Goal: Check status

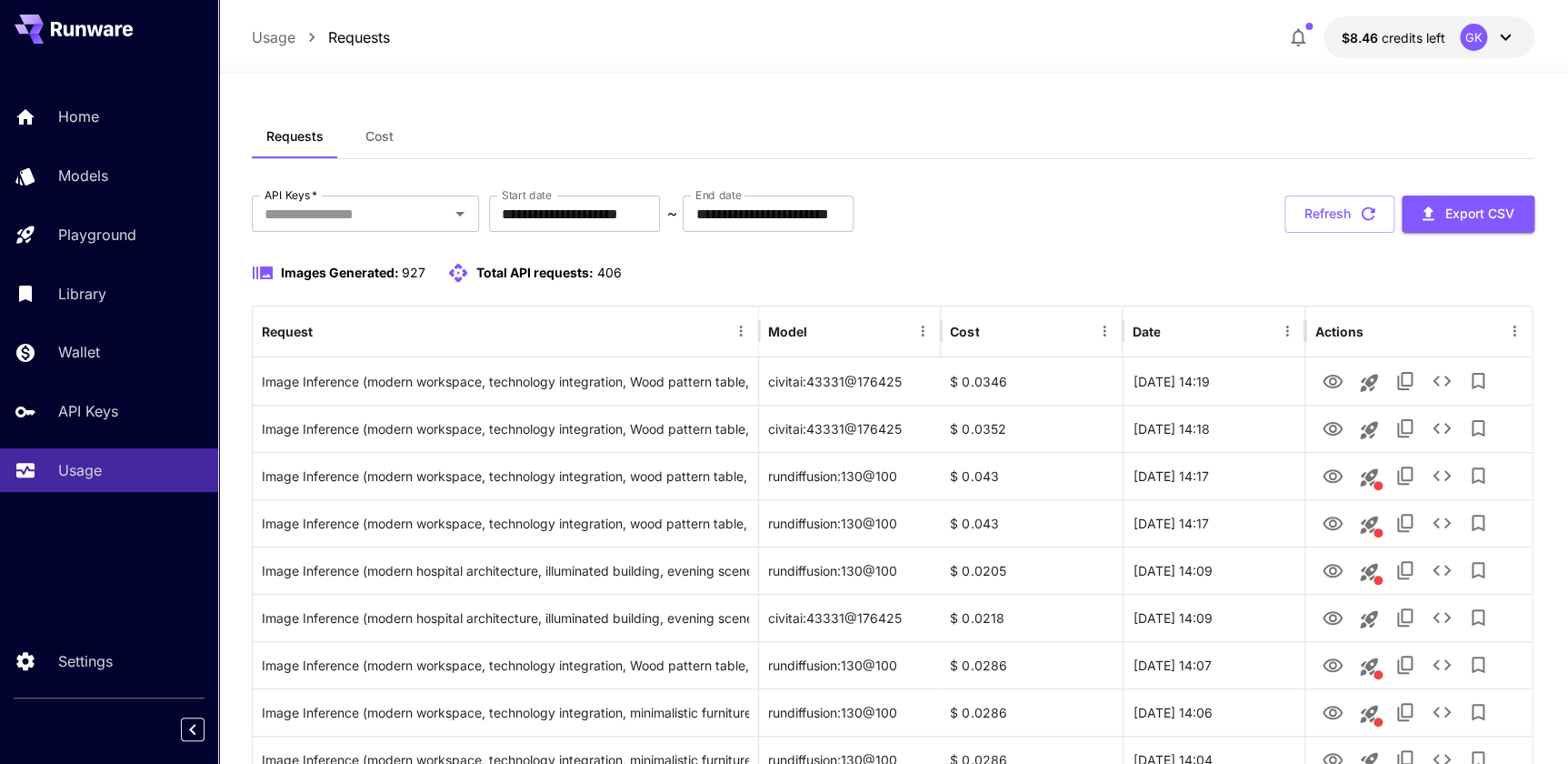
click at [1348, 225] on button "Refresh" at bounding box center [1339, 214] width 110 height 37
click at [1328, 197] on button "Refresh" at bounding box center [1339, 214] width 110 height 37
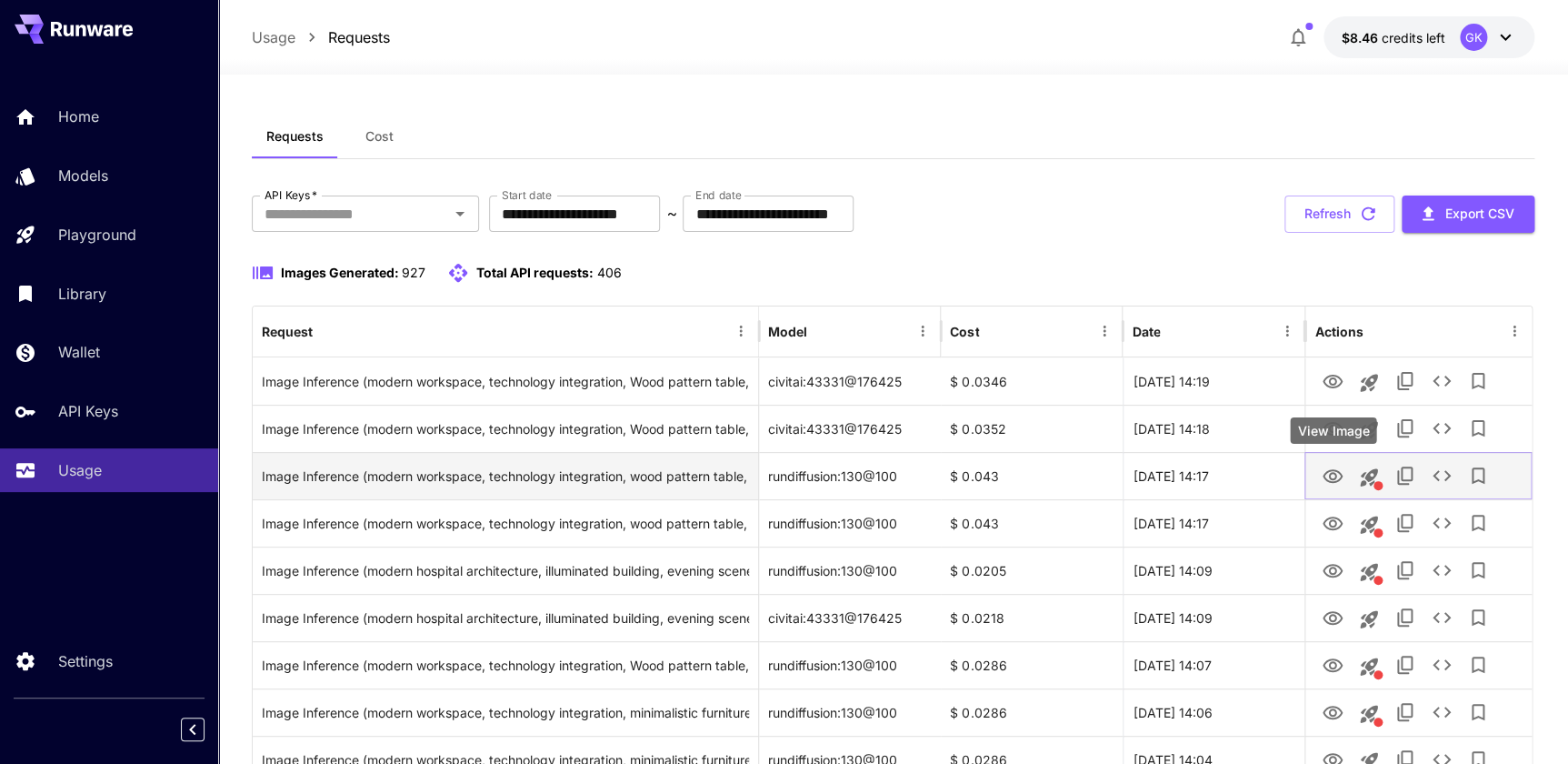
click at [1330, 465] on icon "View Image" at bounding box center [1334, 477] width 22 height 22
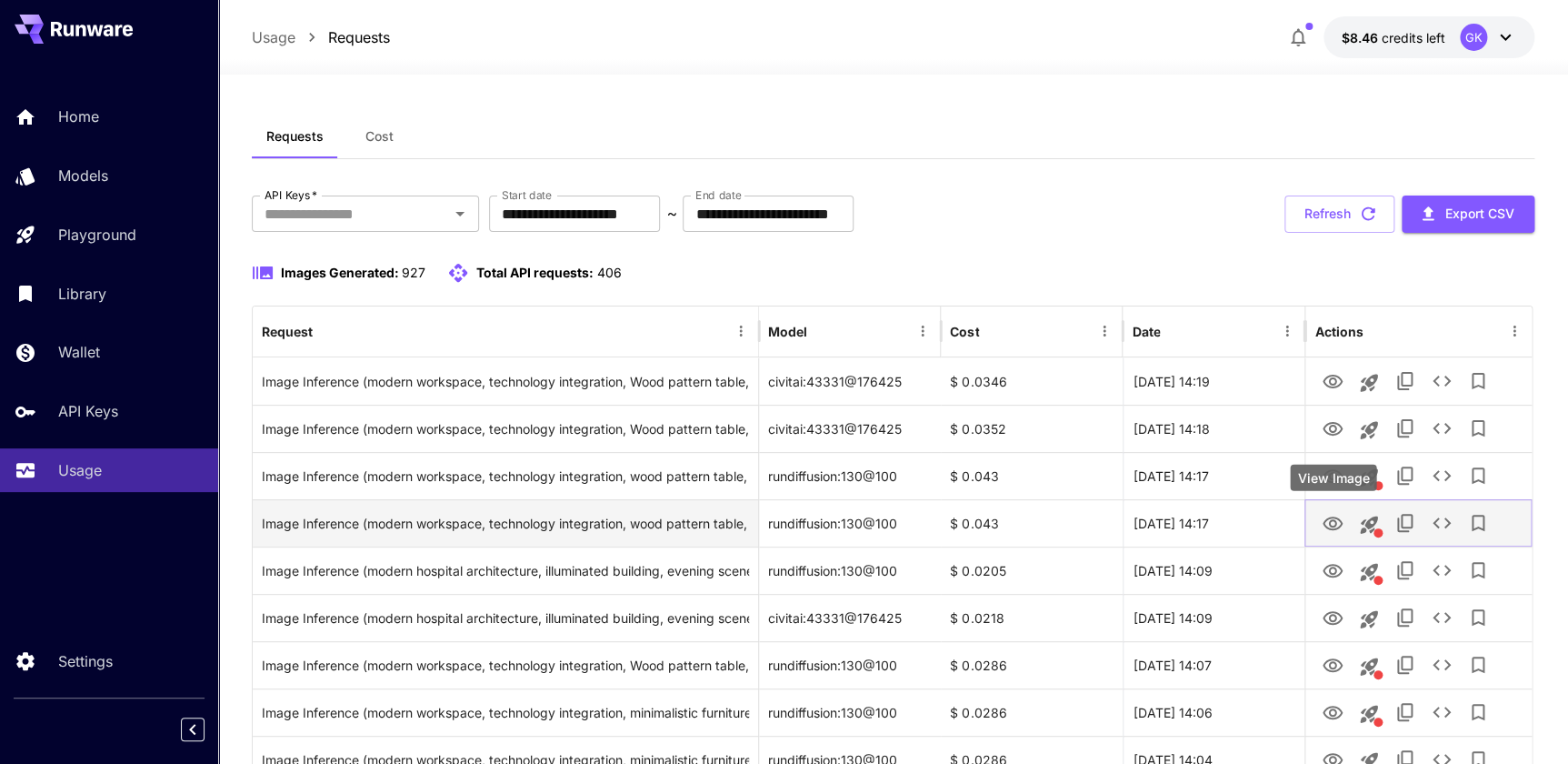
click at [1337, 533] on icon "View Image" at bounding box center [1334, 524] width 22 height 22
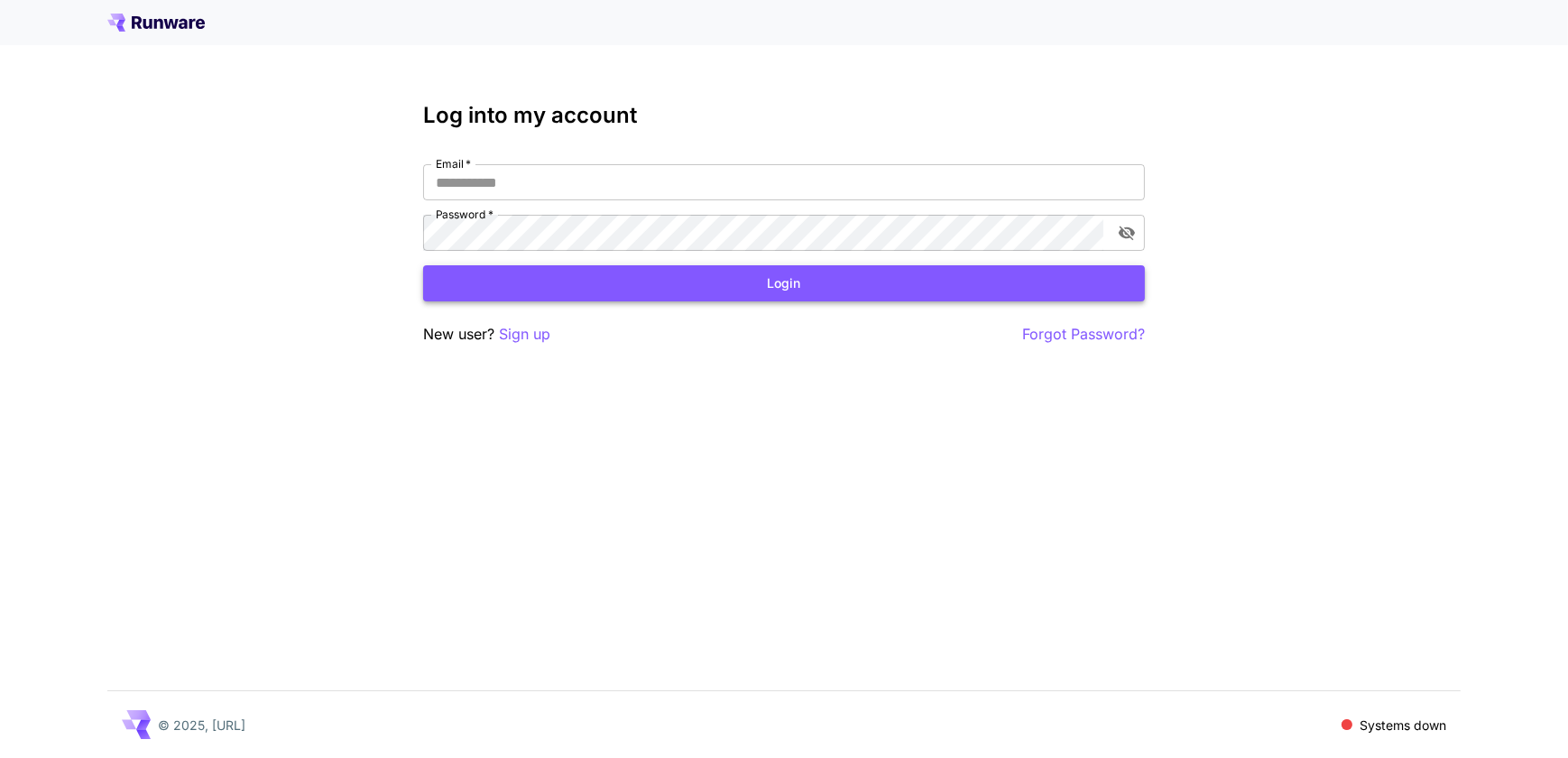
type input "**********"
click at [853, 273] on button "Login" at bounding box center [784, 283] width 722 height 37
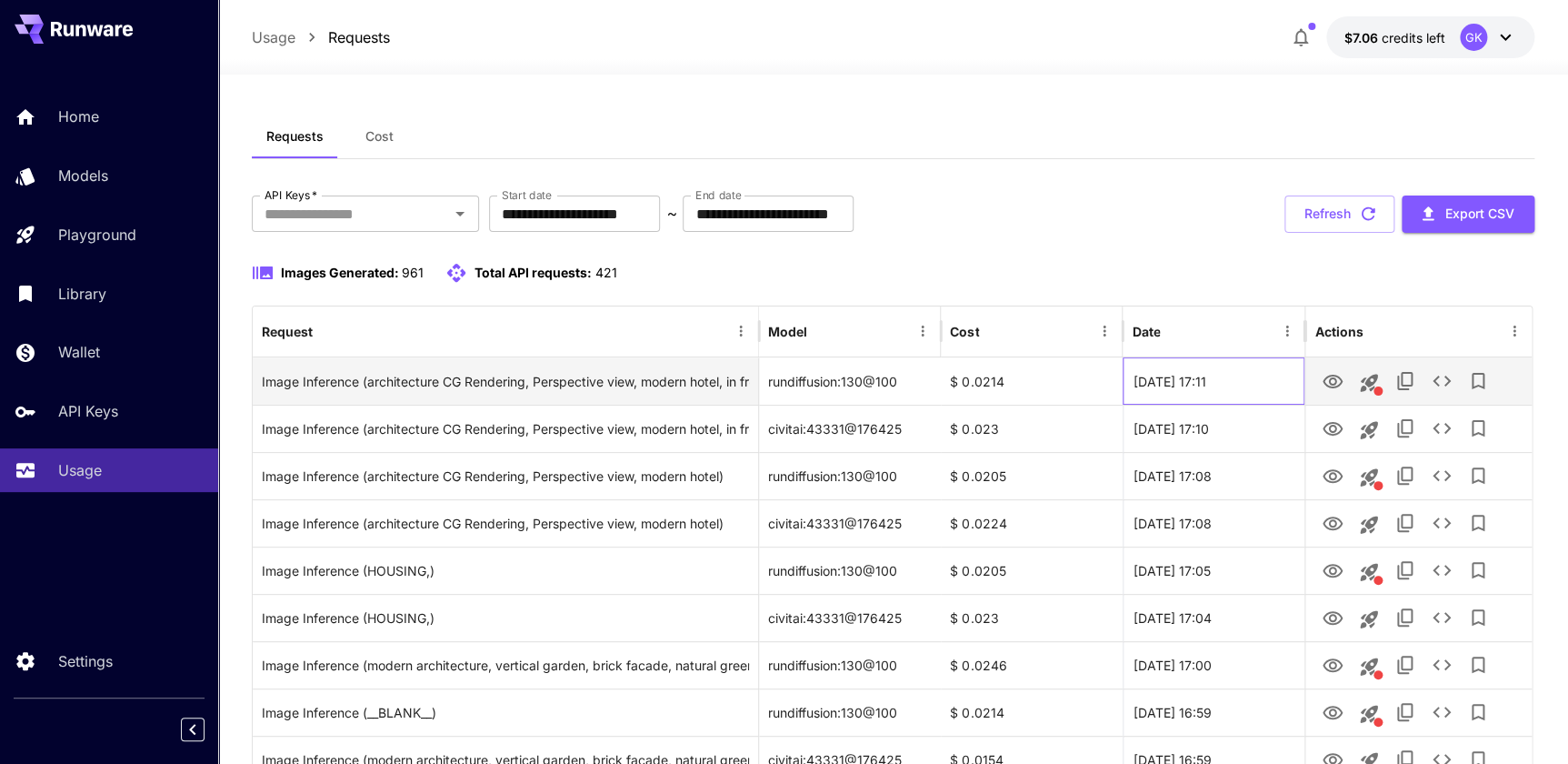
click at [1223, 367] on div "[DATE] 17:11" at bounding box center [1214, 381] width 182 height 47
click at [1321, 370] on button "View Image" at bounding box center [1333, 380] width 36 height 37
click at [1323, 379] on icon "View Image" at bounding box center [1334, 381] width 20 height 14
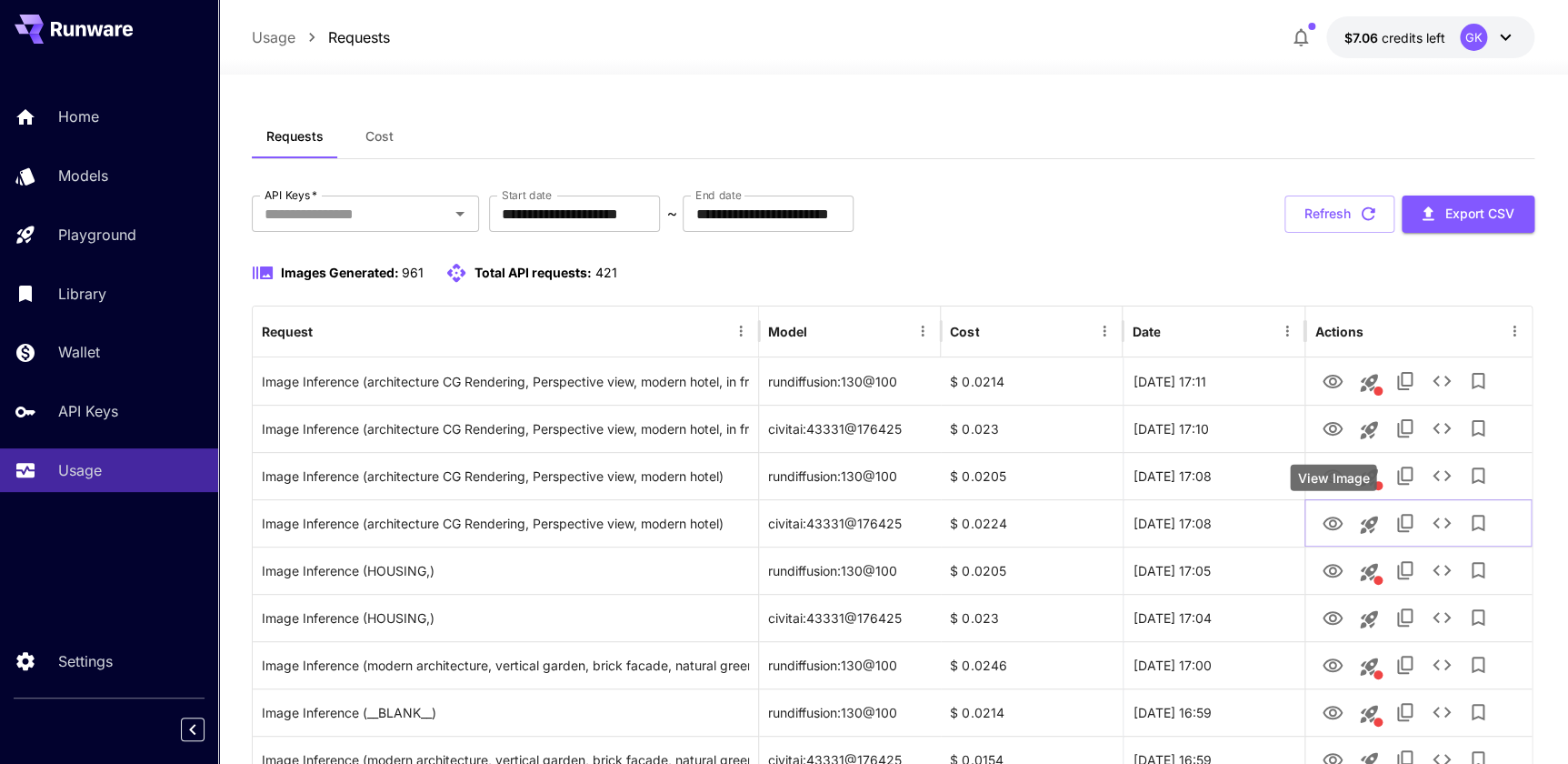
click at [1333, 487] on div "View Image" at bounding box center [1333, 478] width 86 height 26
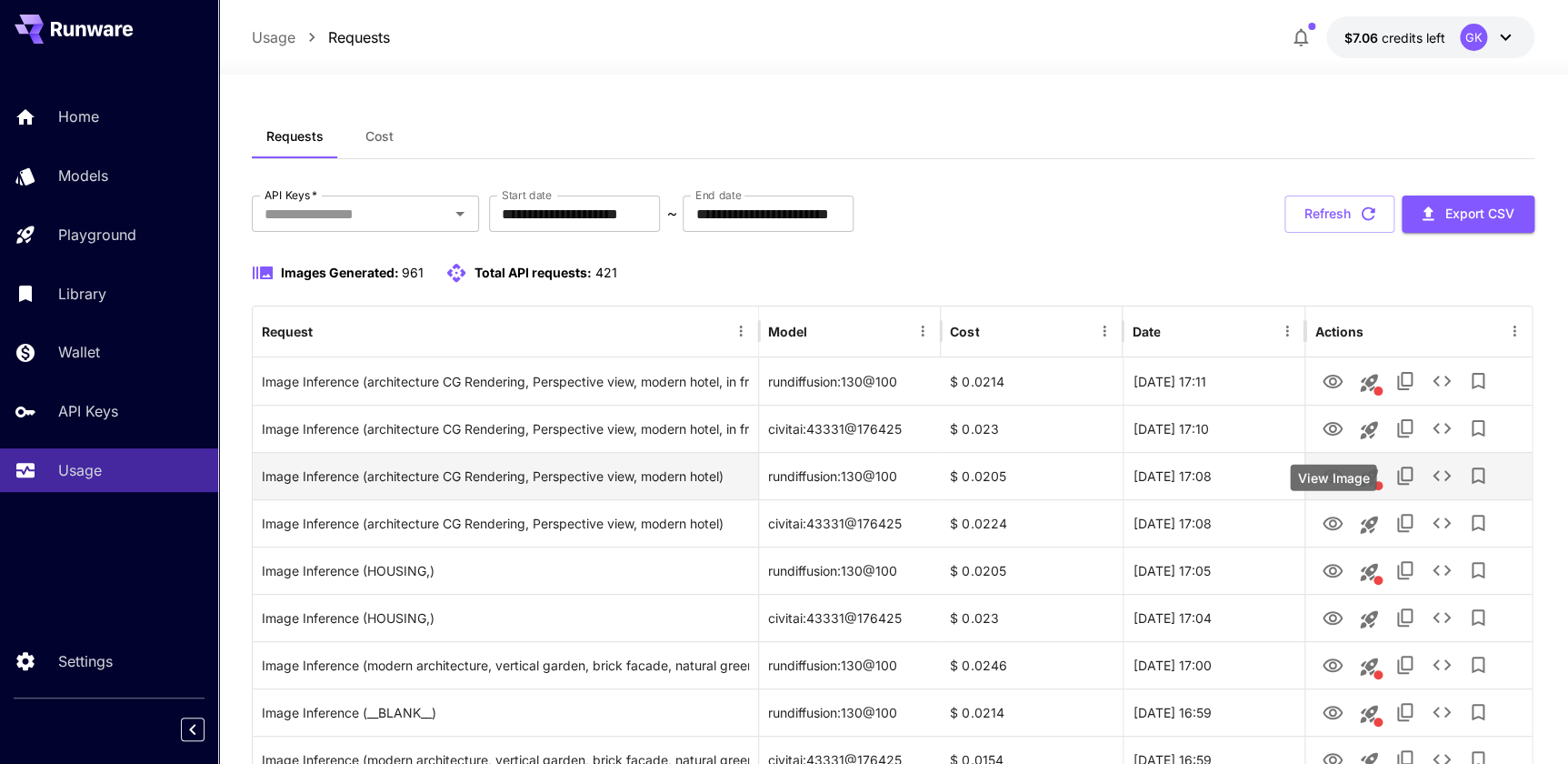
click at [1321, 470] on button "View Image" at bounding box center [1333, 476] width 36 height 37
click at [1323, 471] on icon "View Image" at bounding box center [1334, 477] width 22 height 22
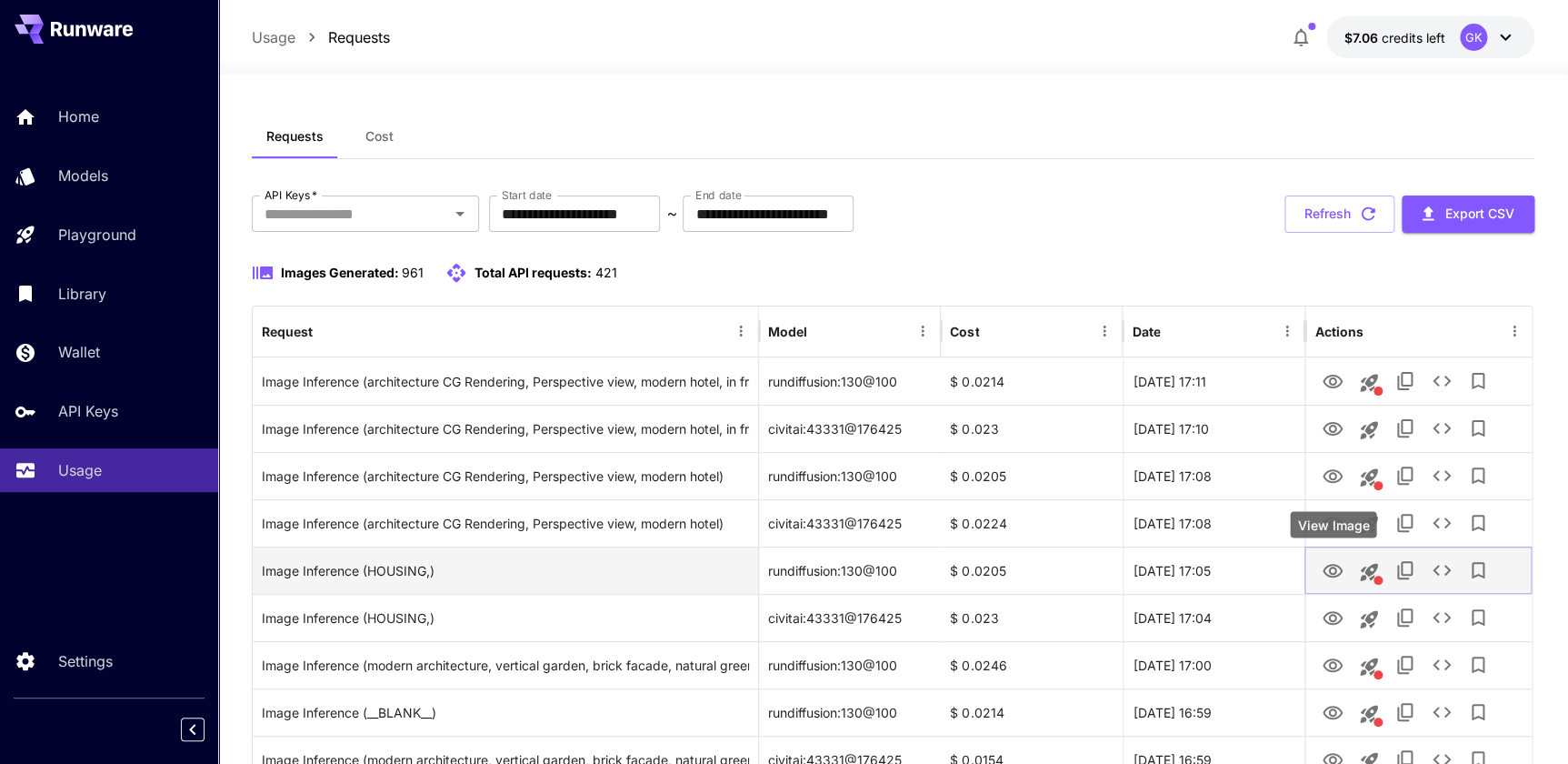
click at [1319, 568] on button "View Image" at bounding box center [1333, 570] width 36 height 37
click at [1321, 573] on button "View Image" at bounding box center [1333, 570] width 36 height 37
click at [1339, 567] on icon "View Image" at bounding box center [1334, 570] width 20 height 14
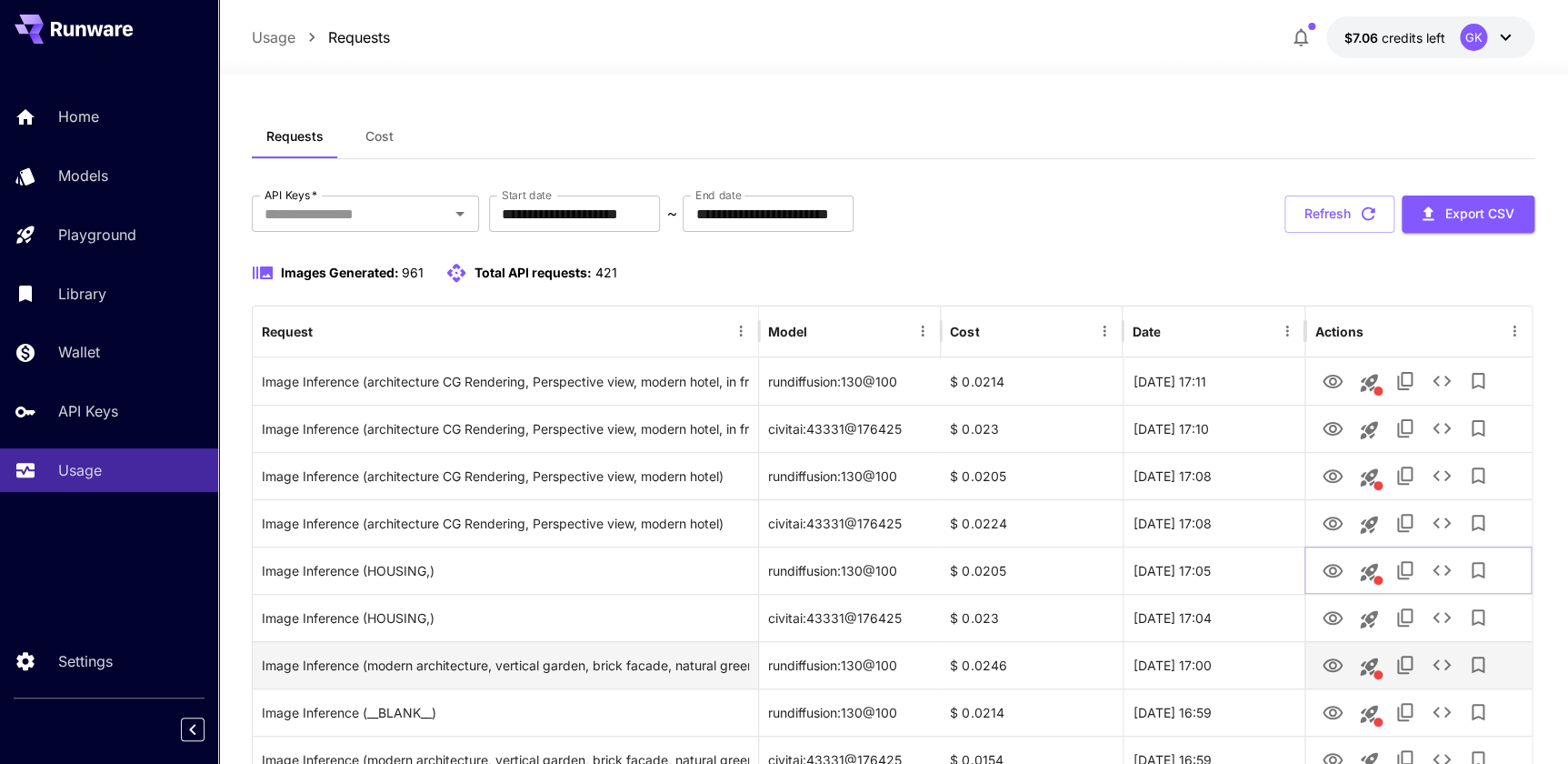
scroll to position [82, 0]
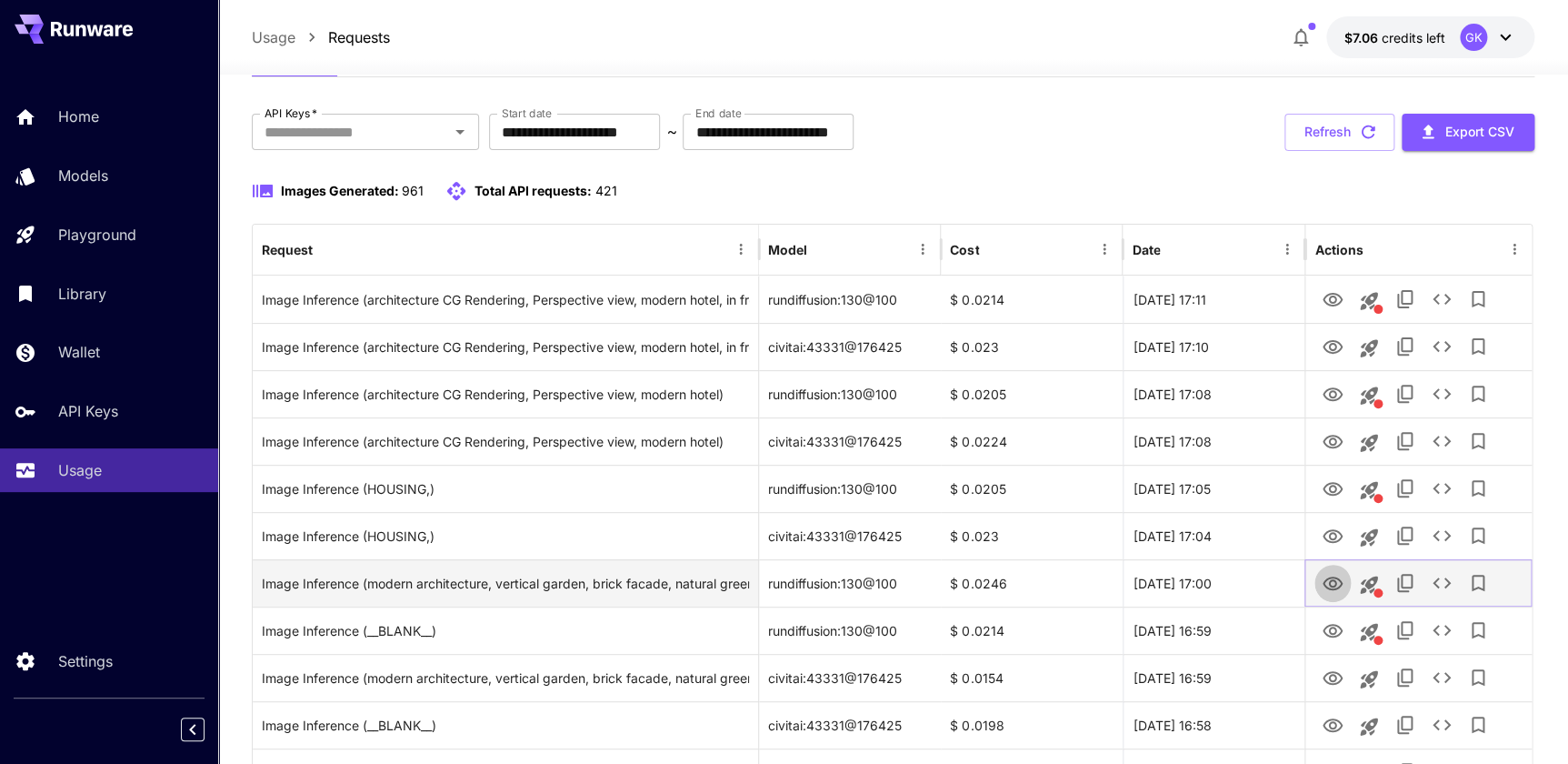
click at [1329, 584] on icon "View Image" at bounding box center [1334, 583] width 20 height 14
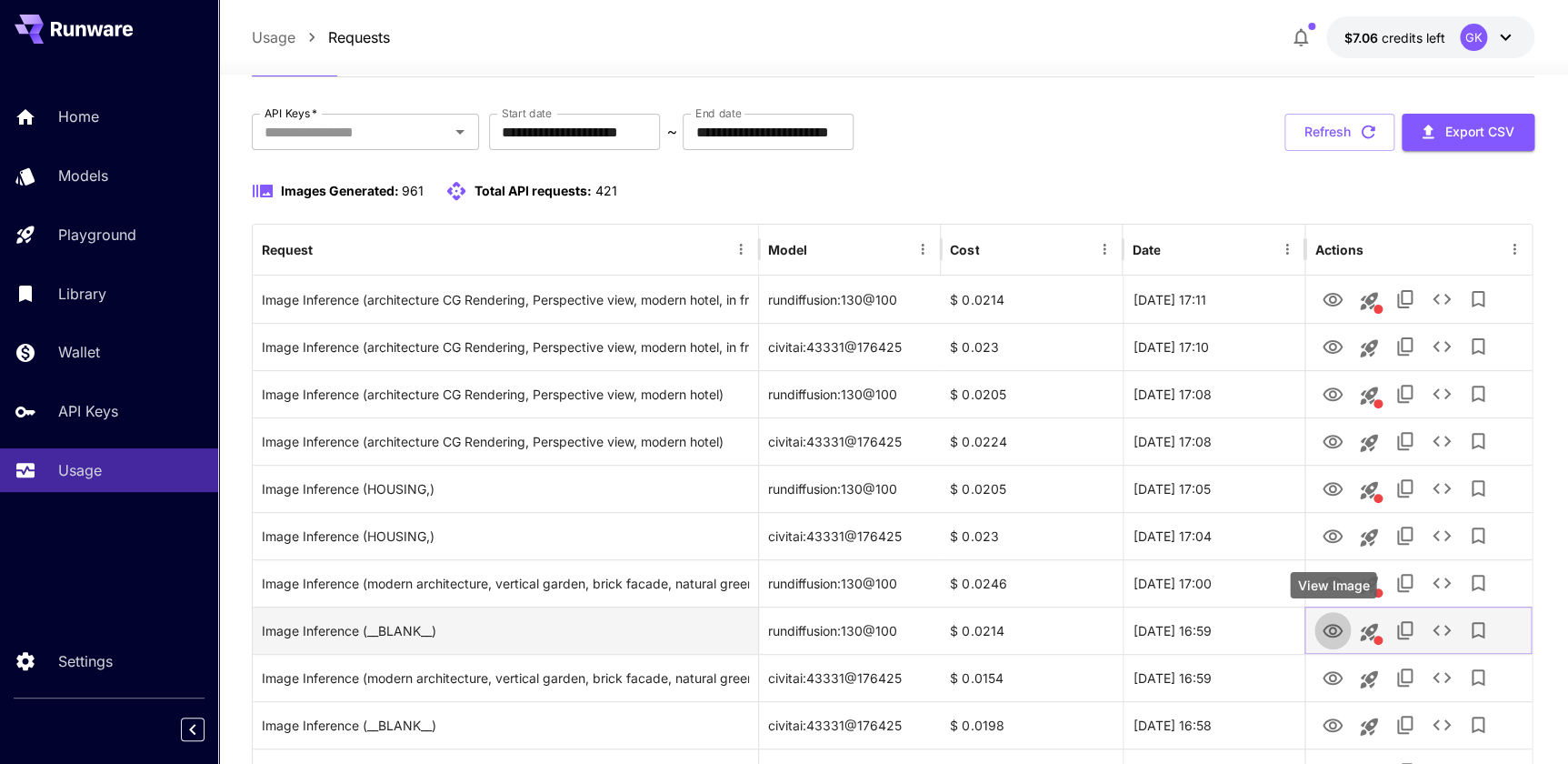
click at [1335, 628] on icon "View Image" at bounding box center [1334, 630] width 20 height 14
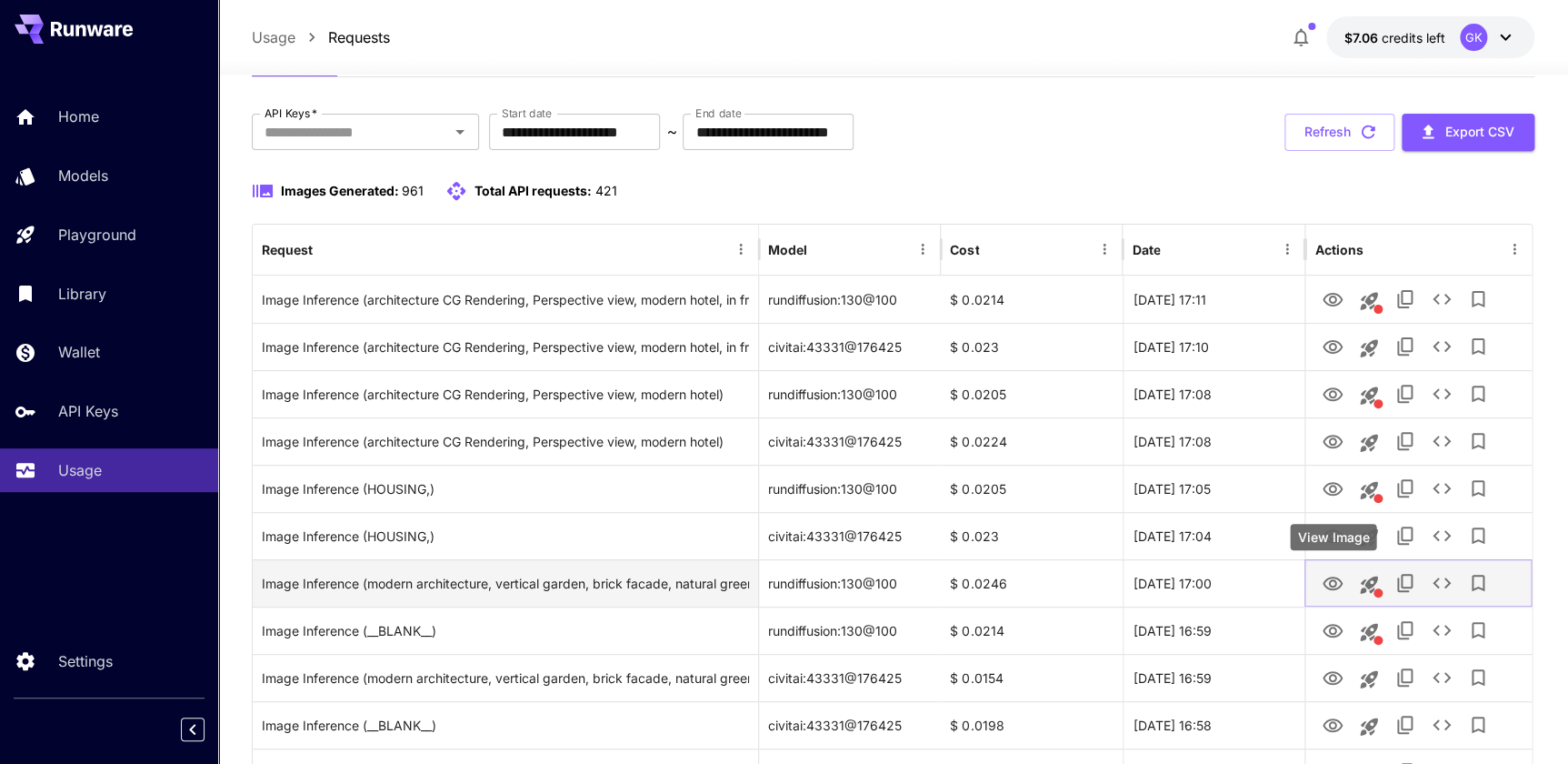
click at [1346, 582] on button "View Image" at bounding box center [1333, 582] width 36 height 37
click at [1323, 582] on icon "View Image" at bounding box center [1334, 583] width 20 height 14
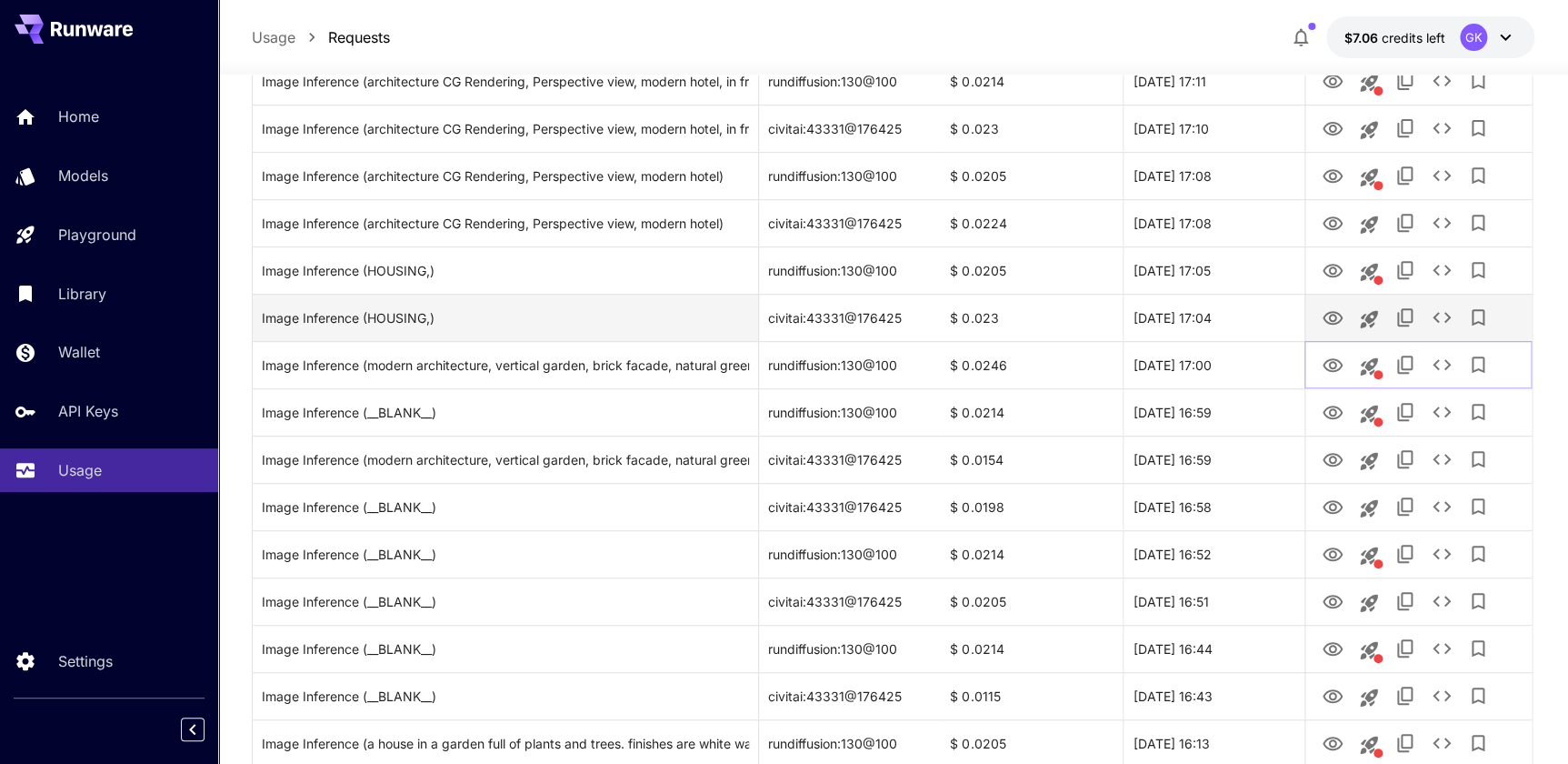
scroll to position [330, 0]
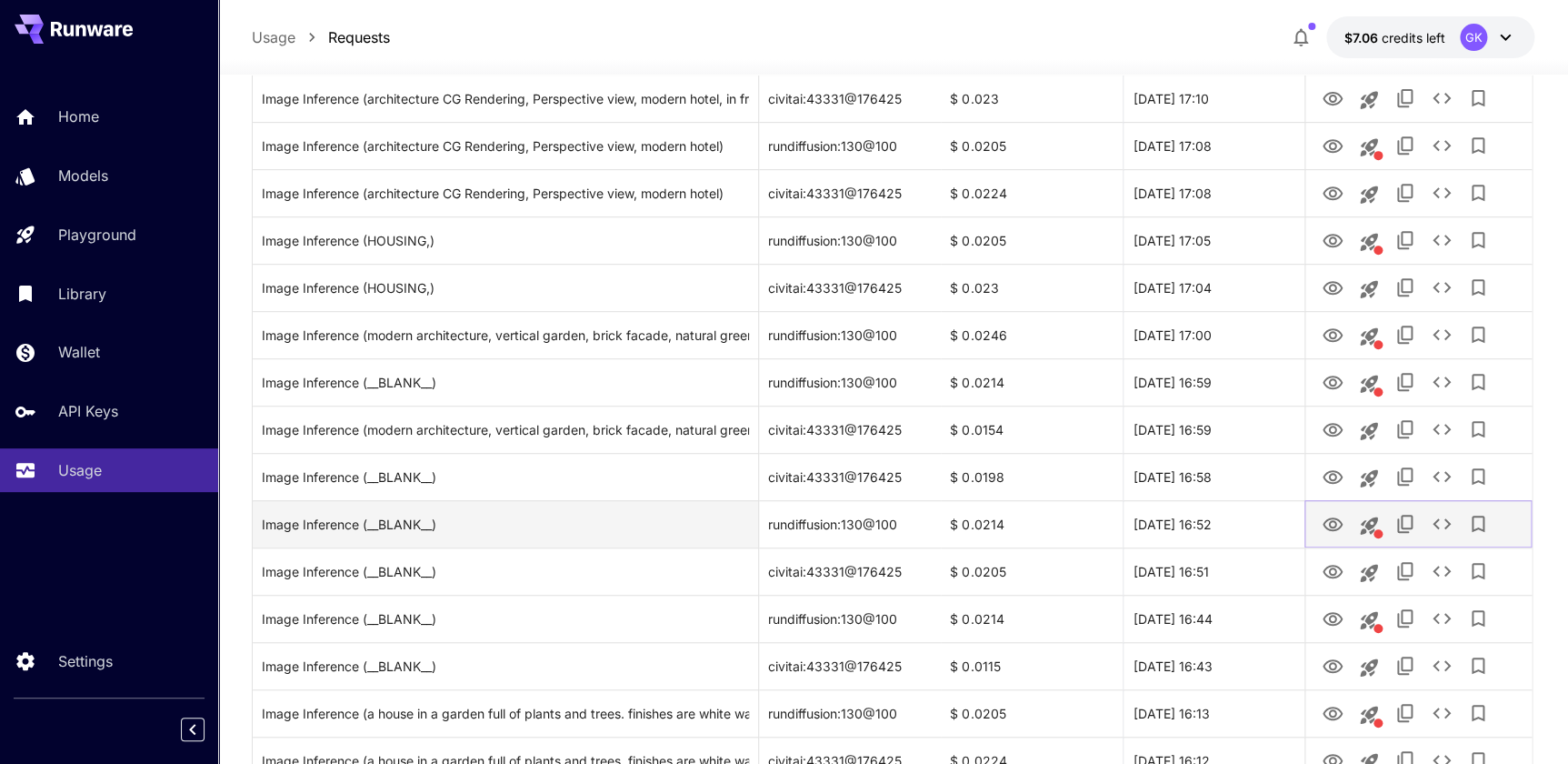
click at [1326, 512] on link "View Image" at bounding box center [1334, 523] width 22 height 23
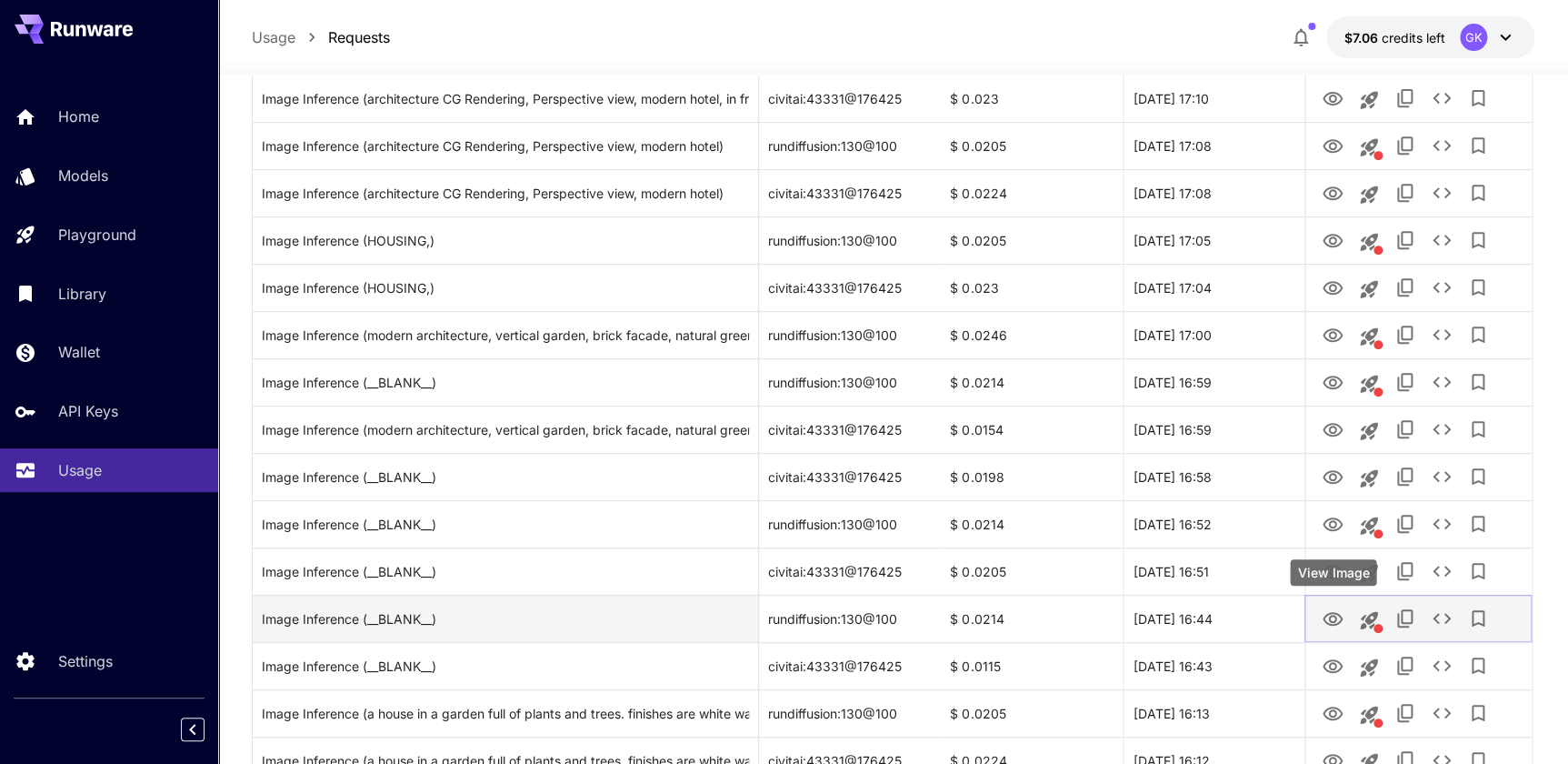
click at [1335, 620] on icon "View Image" at bounding box center [1334, 619] width 22 height 22
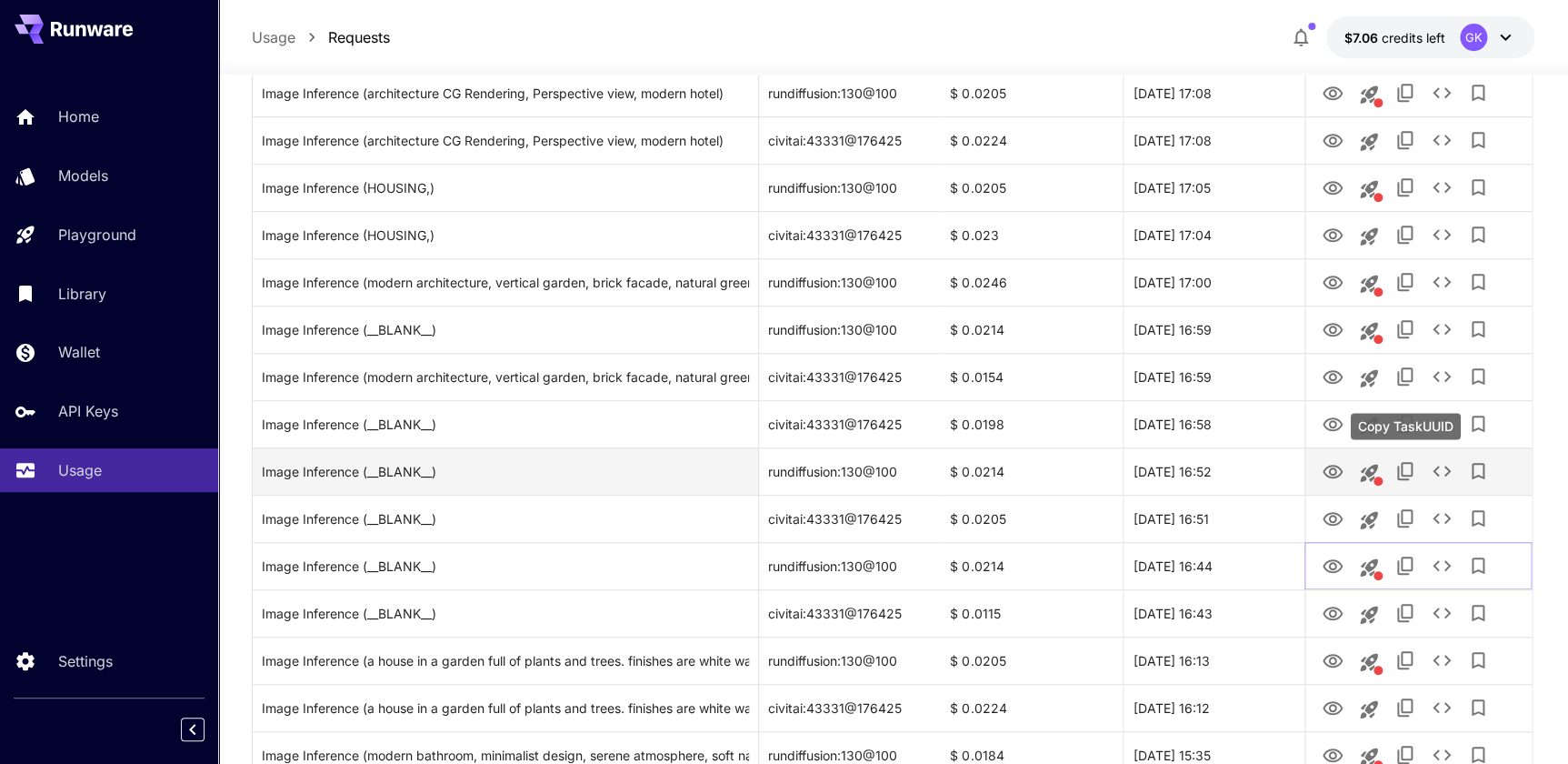
scroll to position [413, 0]
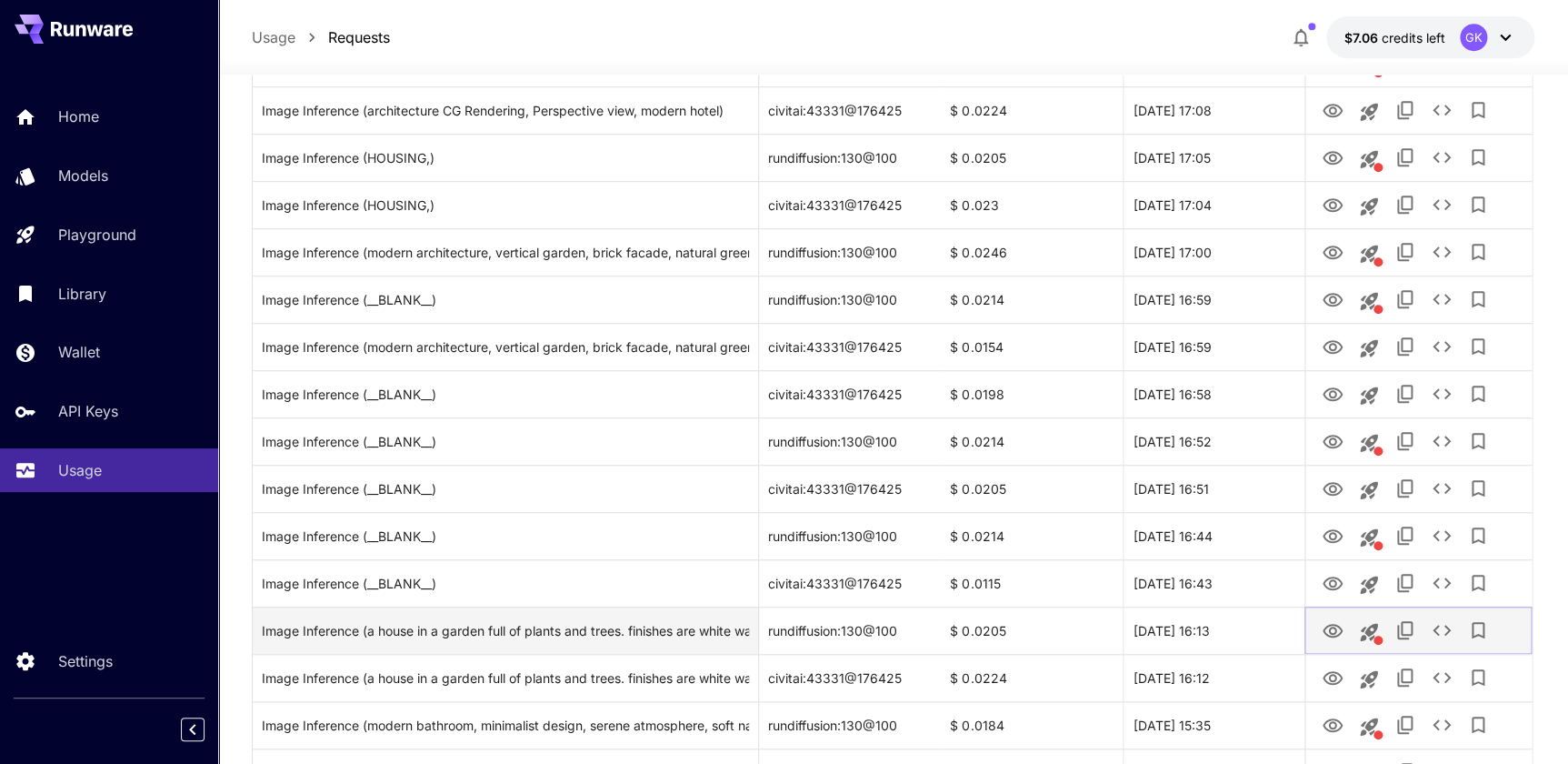
click at [1333, 624] on icon "View Image" at bounding box center [1334, 630] width 20 height 14
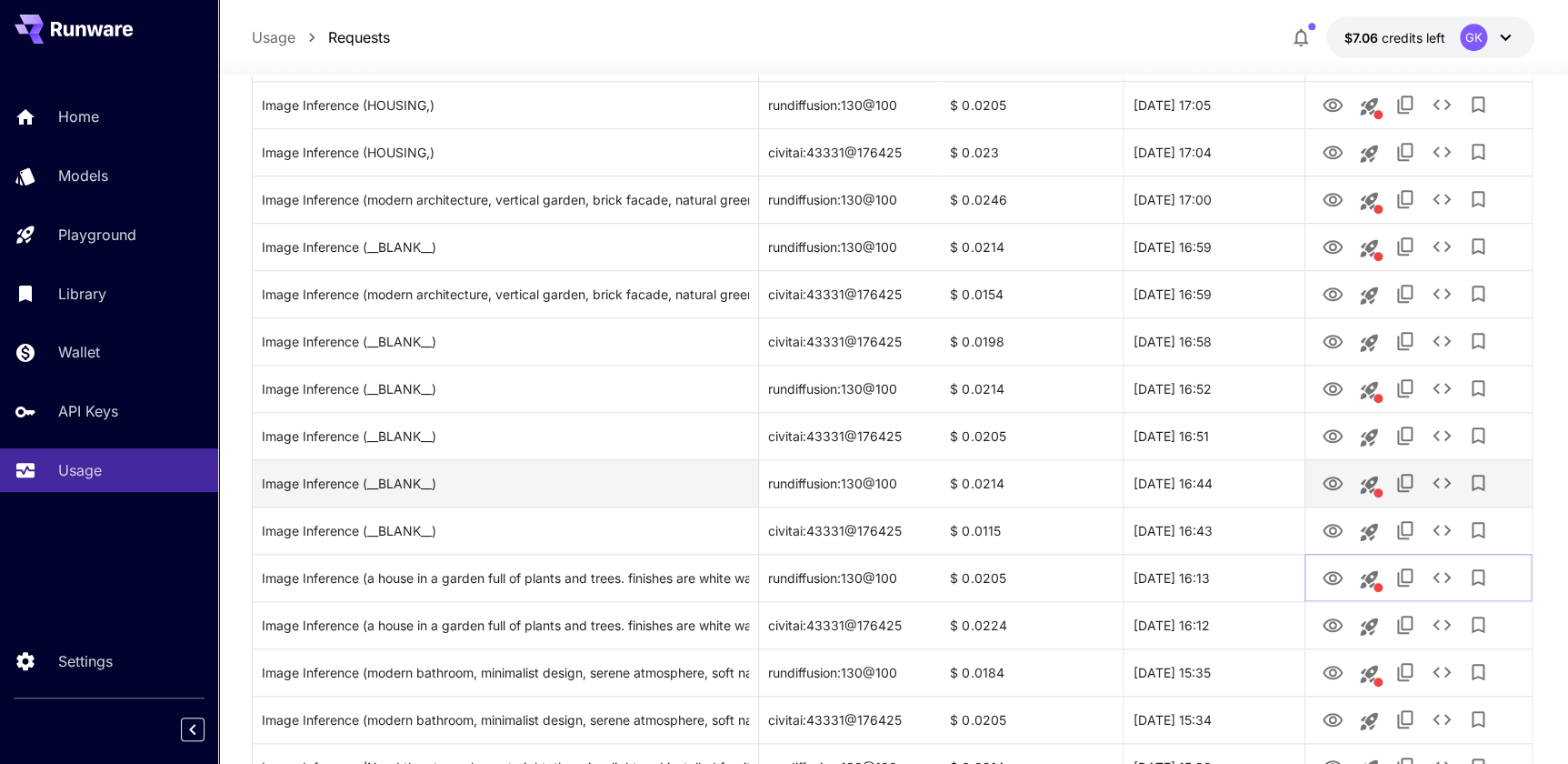
scroll to position [496, 0]
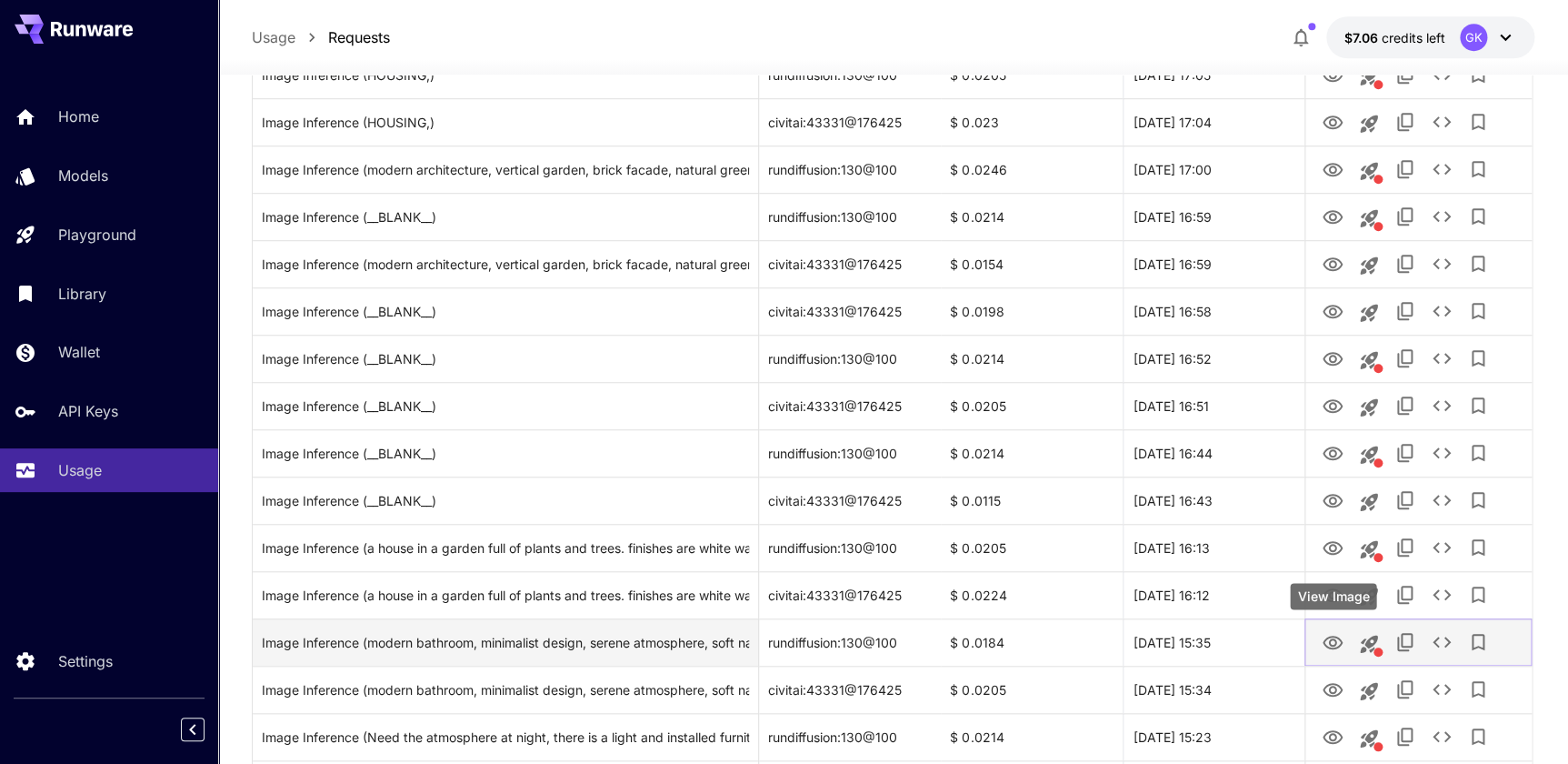
click at [1344, 630] on button "View Image" at bounding box center [1333, 642] width 36 height 37
click at [1311, 645] on div at bounding box center [1418, 642] width 227 height 47
click at [1335, 642] on icon "View Image" at bounding box center [1334, 643] width 20 height 14
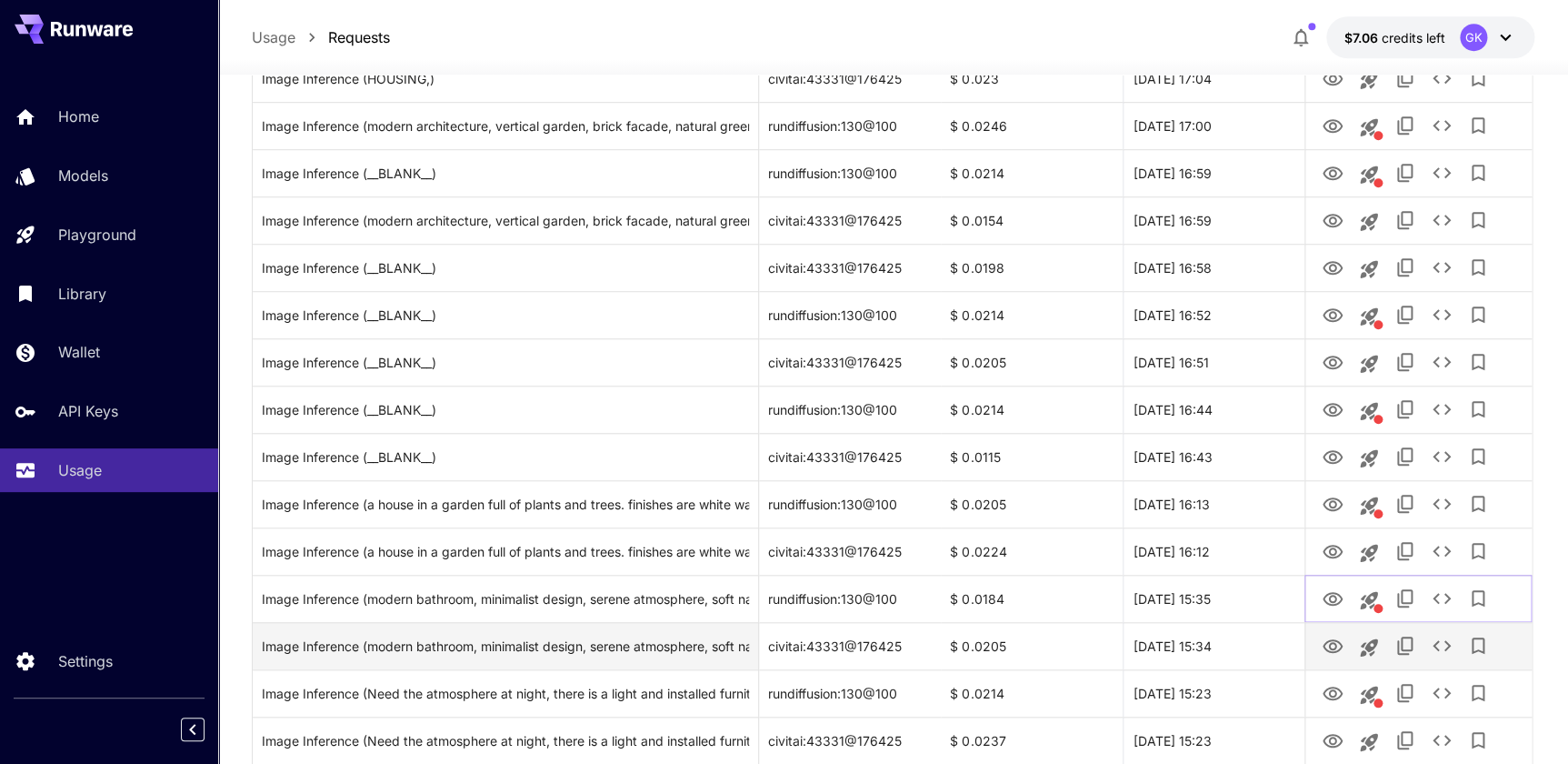
scroll to position [579, 0]
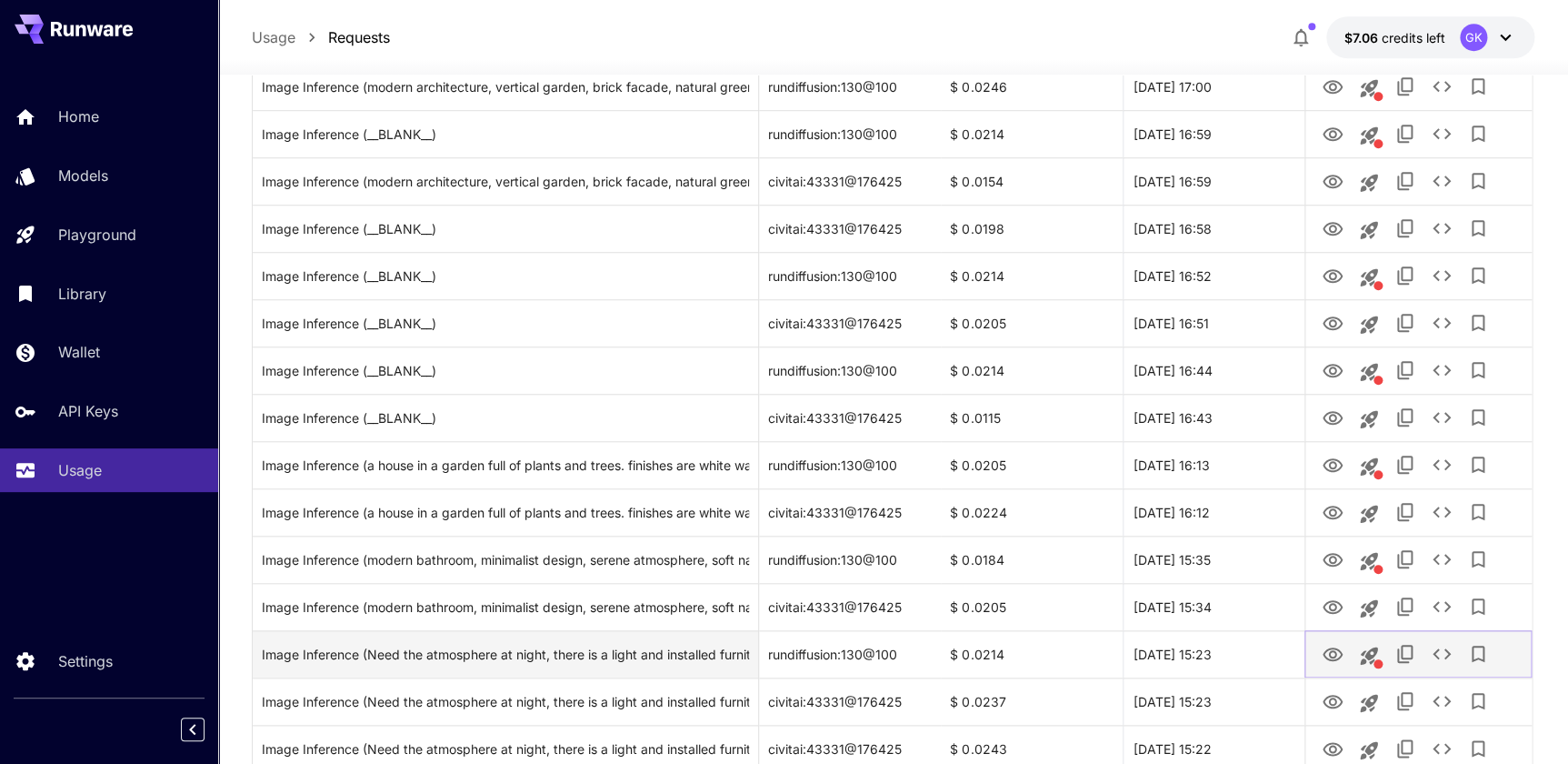
click at [1331, 656] on icon "View Image" at bounding box center [1334, 655] width 20 height 14
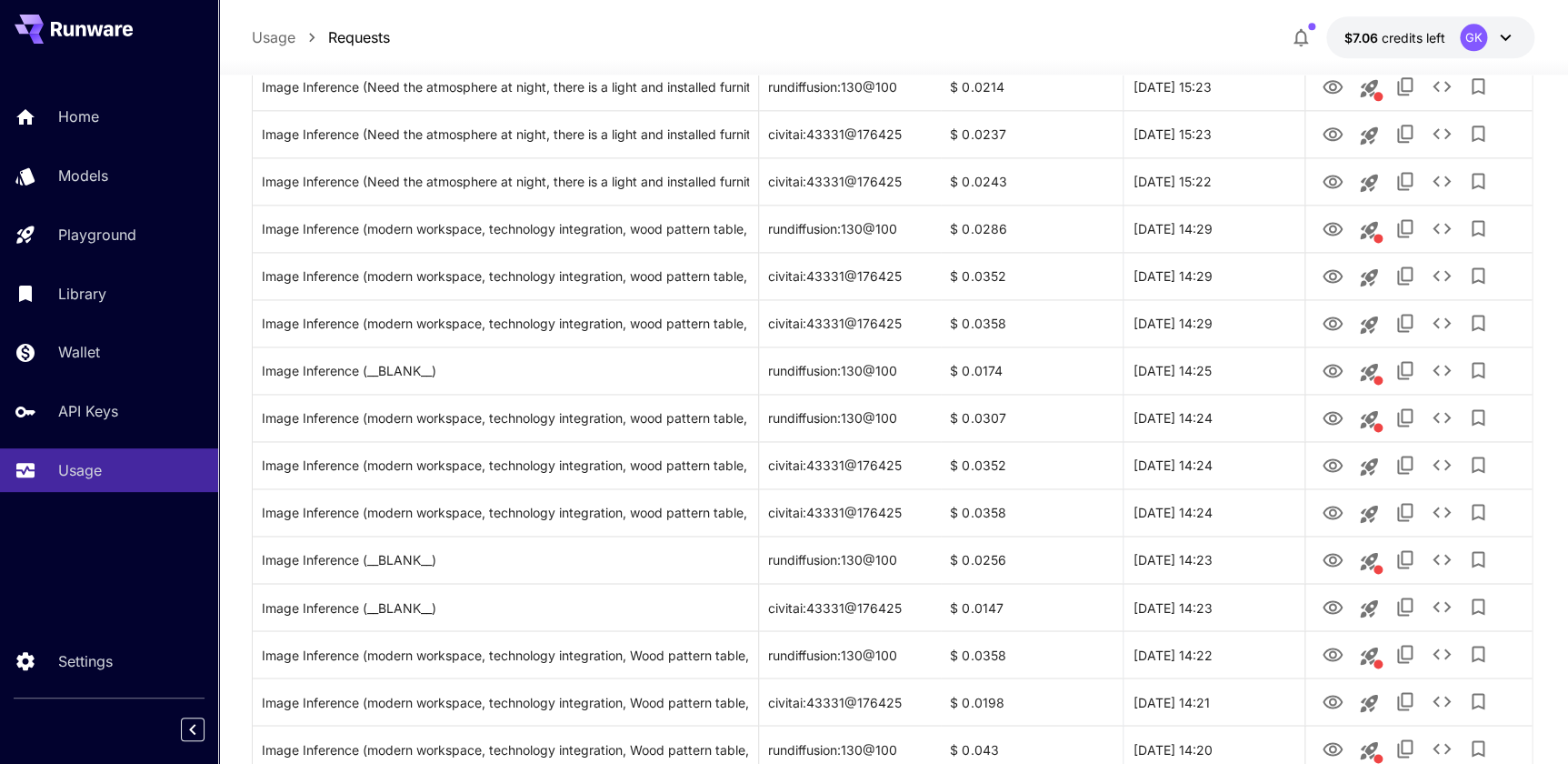
scroll to position [2061, 0]
